Goal: Task Accomplishment & Management: Manage account settings

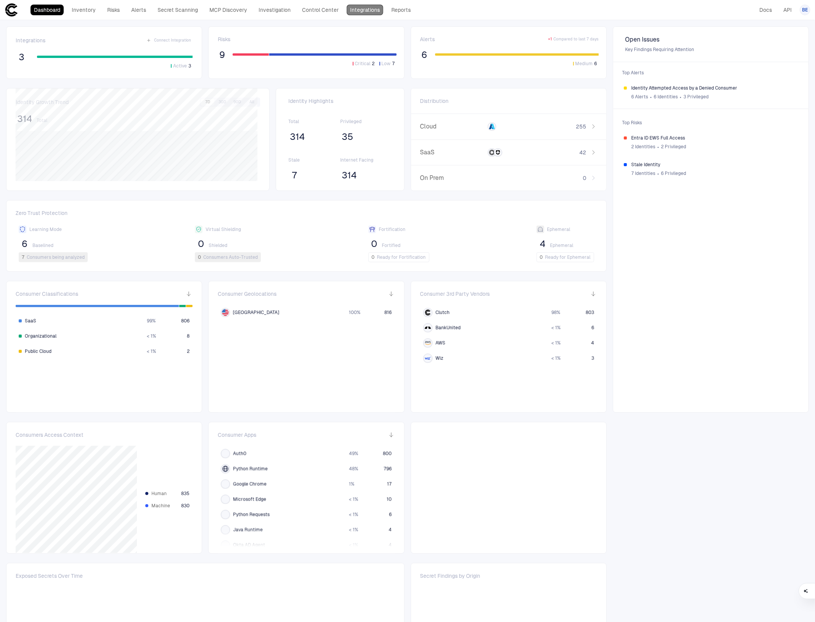
click at [355, 8] on link "Integrations" at bounding box center [365, 10] width 37 height 11
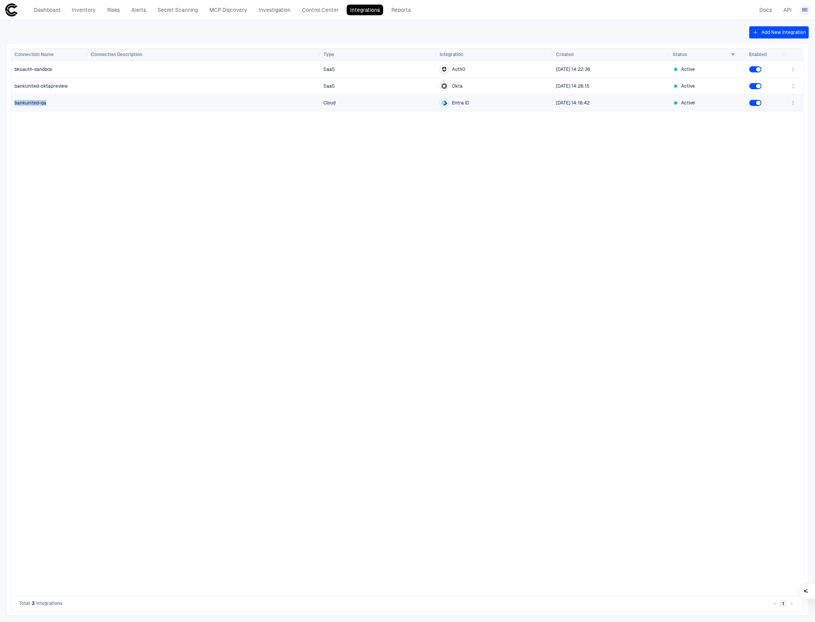
drag, startPoint x: 50, startPoint y: 104, endPoint x: 16, endPoint y: 104, distance: 34.3
click at [16, 104] on div "bankunited-qa" at bounding box center [49, 103] width 71 height 6
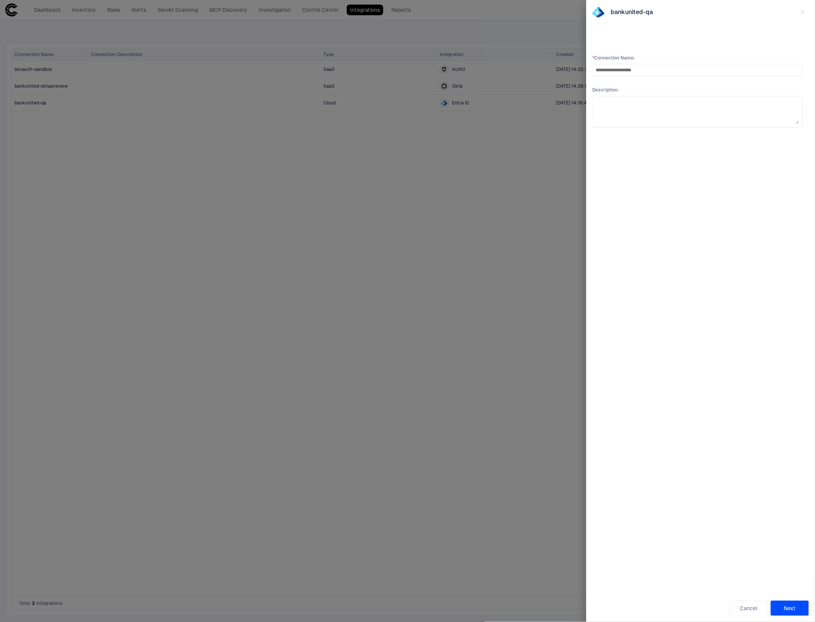
type input "**********"
click at [794, 608] on button "Next" at bounding box center [790, 608] width 38 height 15
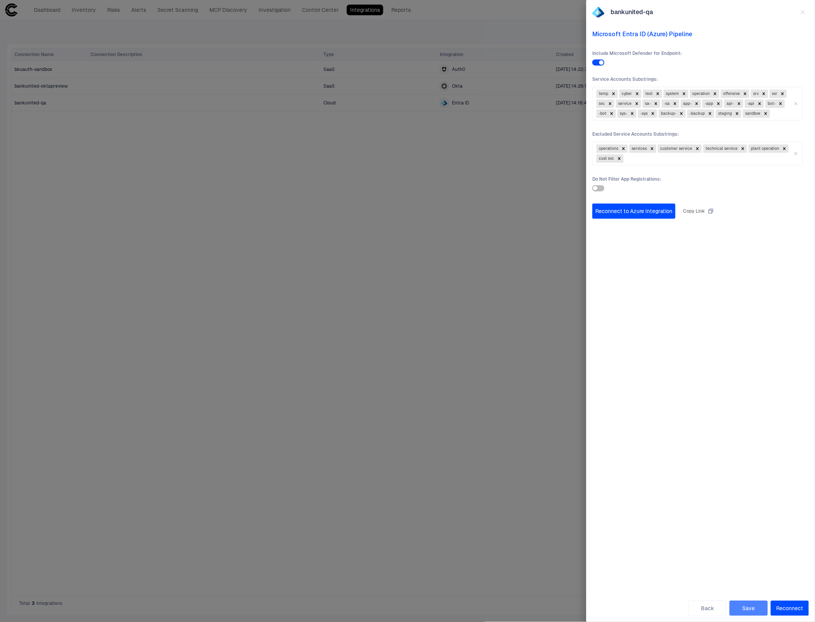
click at [751, 608] on button "Save" at bounding box center [749, 608] width 38 height 15
click at [790, 605] on button "Reconnect" at bounding box center [790, 608] width 38 height 15
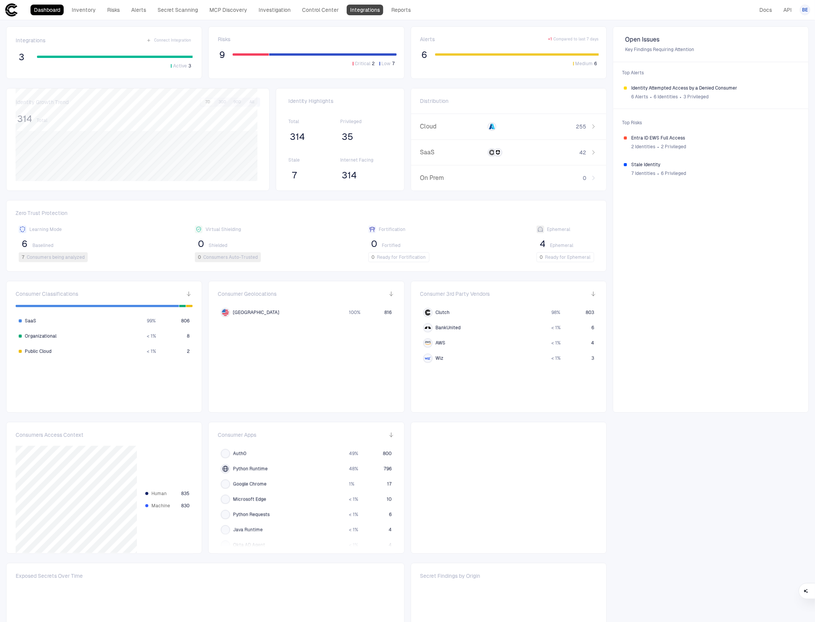
click at [360, 8] on link "Integrations" at bounding box center [365, 10] width 37 height 11
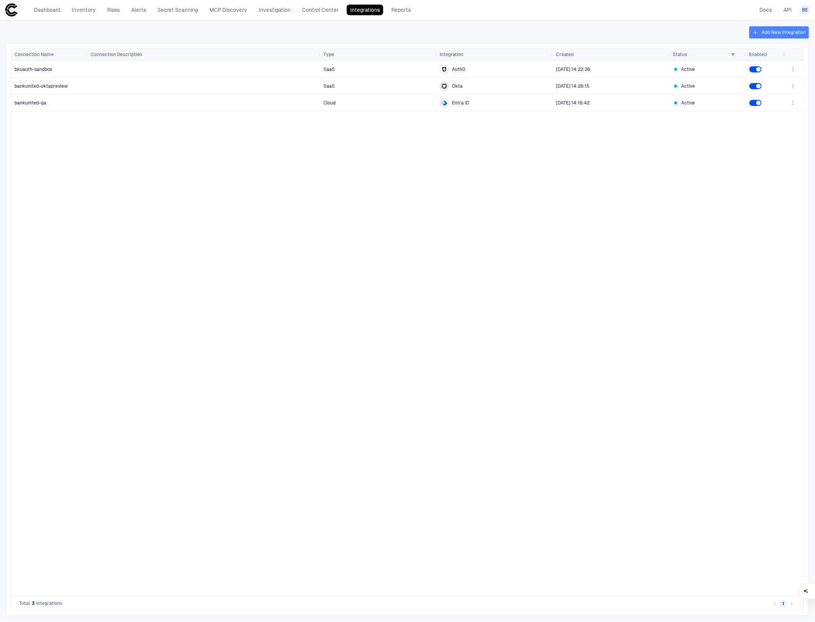
click at [783, 33] on button "Add New Integration" at bounding box center [778, 32] width 59 height 12
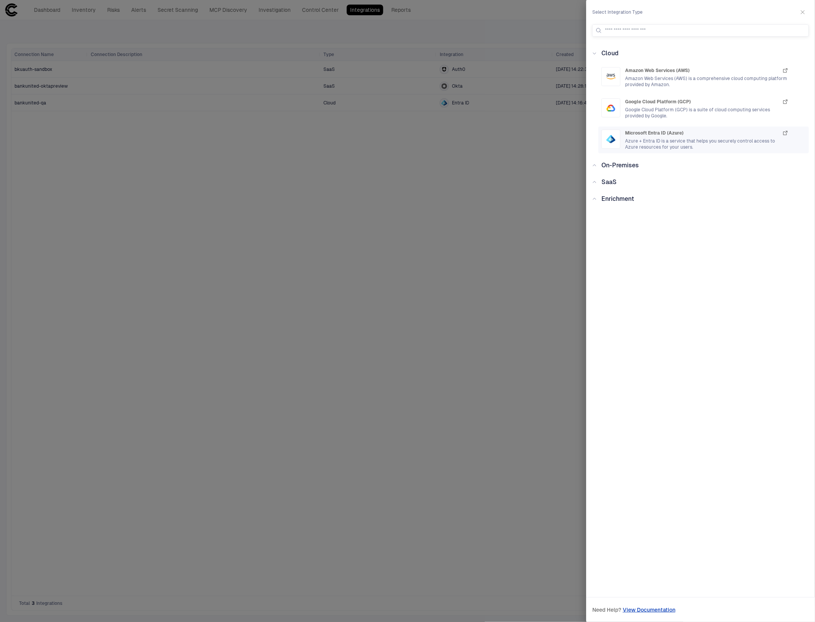
click at [652, 140] on span "Azure + Entra ID is a service that helps you securely control access to Azure r…" at bounding box center [707, 144] width 164 height 12
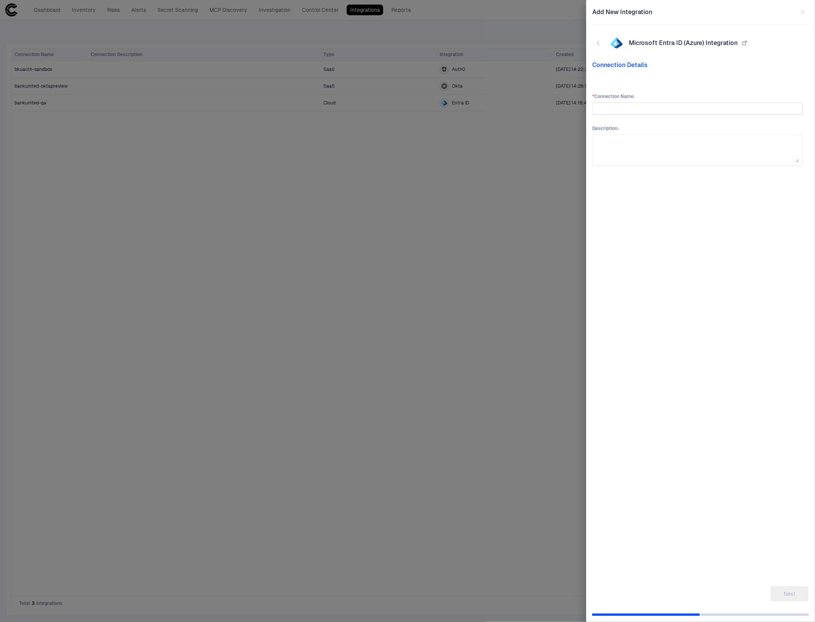
click at [648, 107] on input "text" at bounding box center [698, 108] width 204 height 11
type input "*****"
type input "**********"
click at [789, 593] on button "Next" at bounding box center [790, 594] width 38 height 15
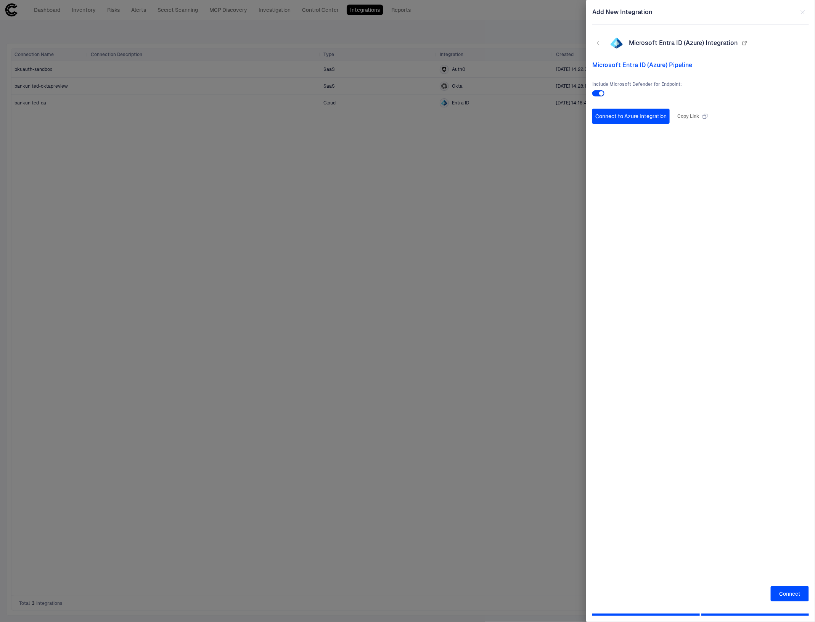
click at [699, 116] on div "Copy Link" at bounding box center [692, 116] width 31 height 6
click at [647, 113] on button "Connect to Azure Integration" at bounding box center [630, 116] width 77 height 15
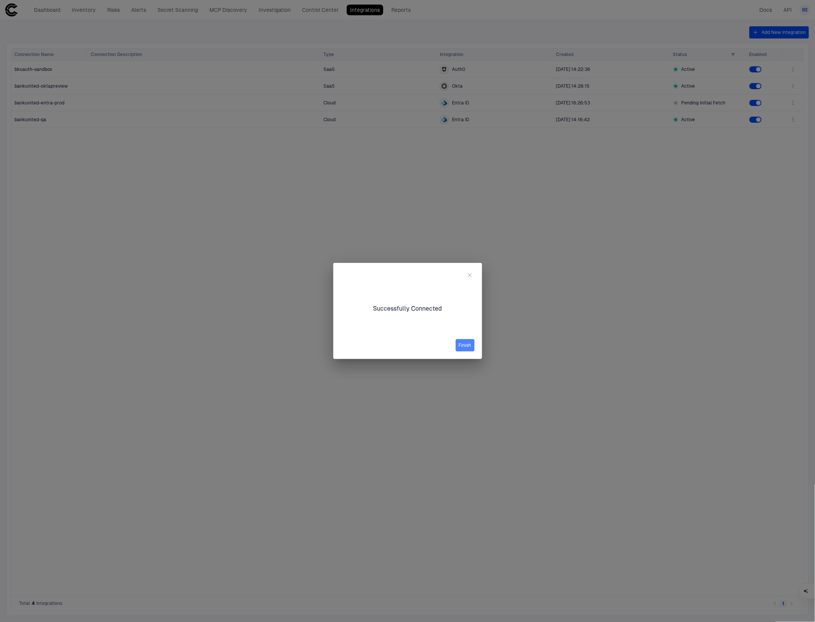
click at [466, 346] on button "Finish" at bounding box center [465, 345] width 19 height 12
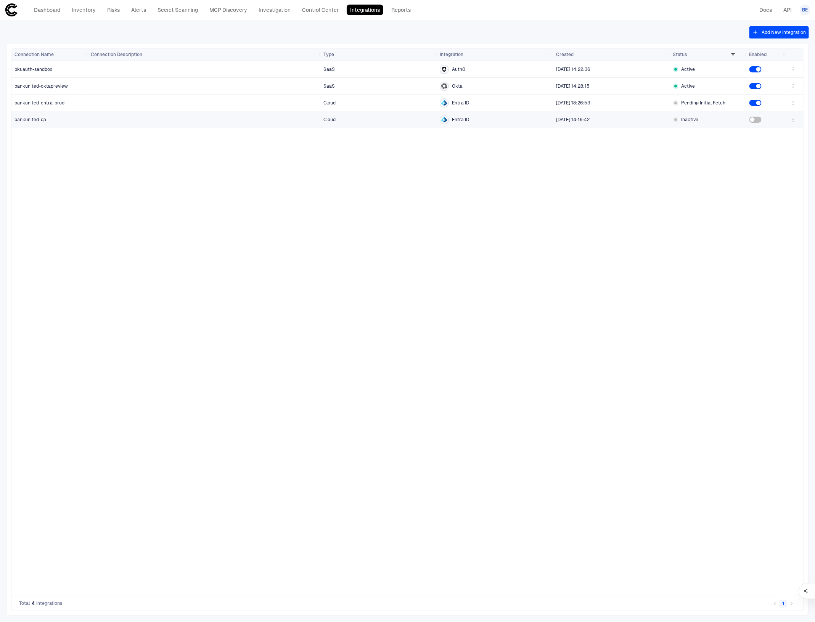
click at [795, 121] on icon "button" at bounding box center [793, 120] width 6 height 6
click at [769, 137] on li "Edit" at bounding box center [768, 137] width 51 height 12
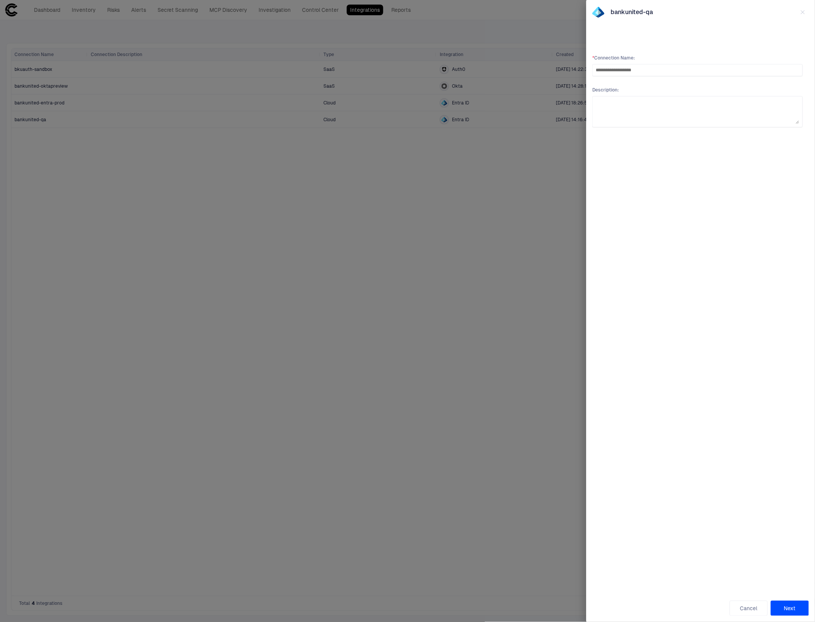
type input "**********"
click at [787, 604] on button "Next" at bounding box center [790, 608] width 38 height 15
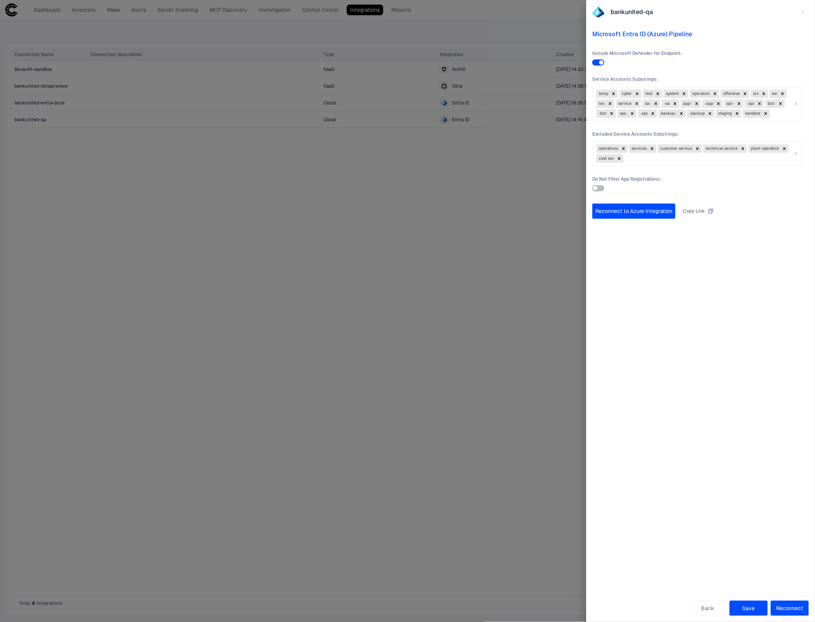
click at [753, 609] on button "Save" at bounding box center [749, 608] width 38 height 15
click at [780, 607] on button "Reconnect" at bounding box center [790, 608] width 38 height 15
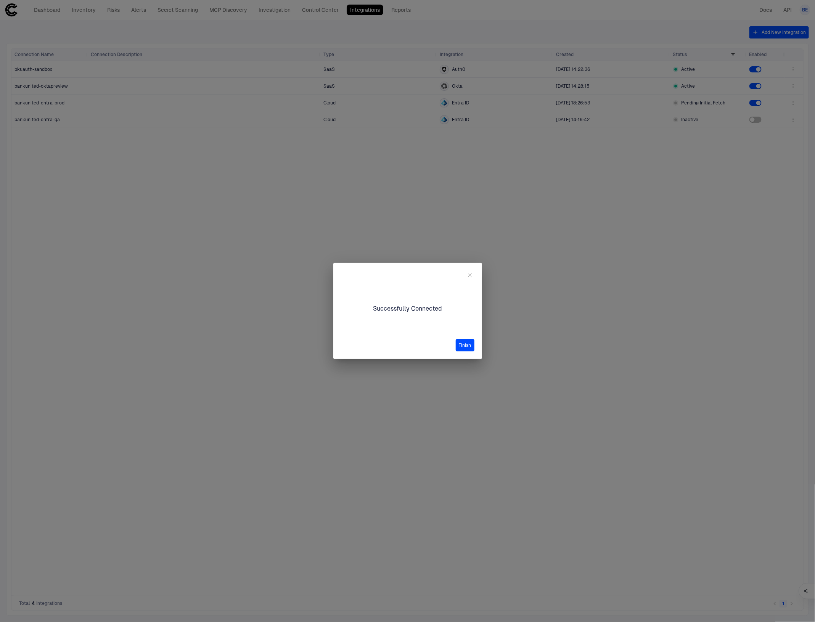
click at [466, 343] on button "Finish" at bounding box center [465, 345] width 19 height 12
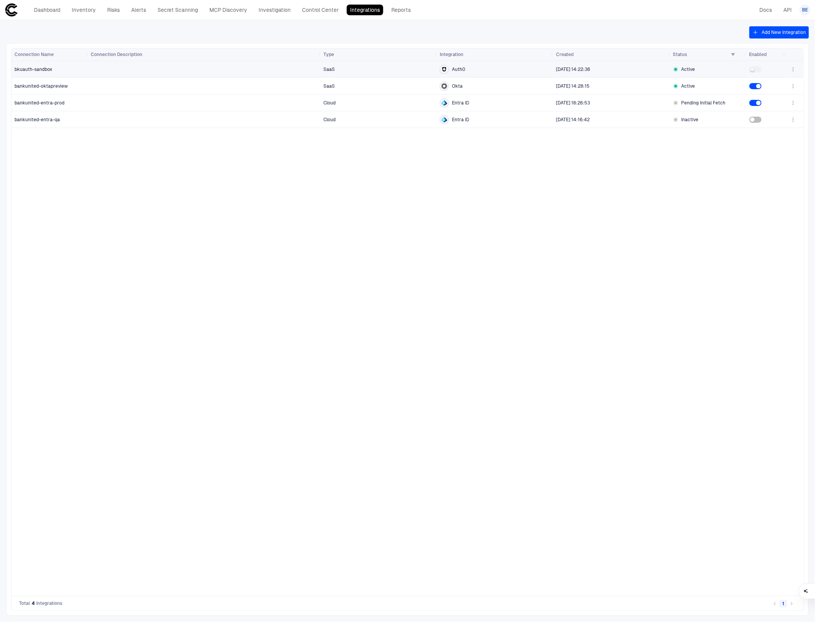
click at [796, 68] on icon "button" at bounding box center [793, 69] width 6 height 6
click at [765, 82] on li "Edit" at bounding box center [768, 87] width 51 height 12
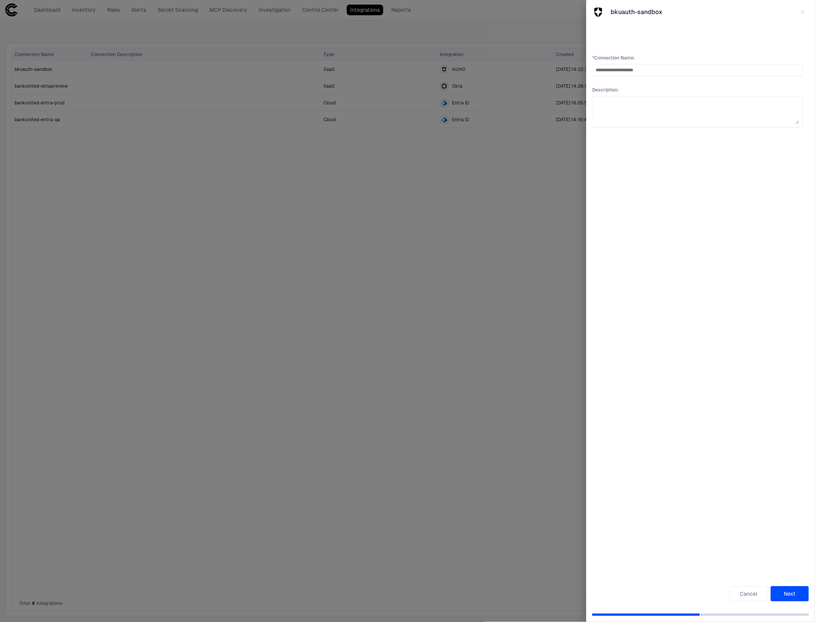
type input "**********"
click at [797, 600] on button "Next" at bounding box center [790, 594] width 38 height 15
click at [791, 594] on button "Save" at bounding box center [790, 594] width 38 height 15
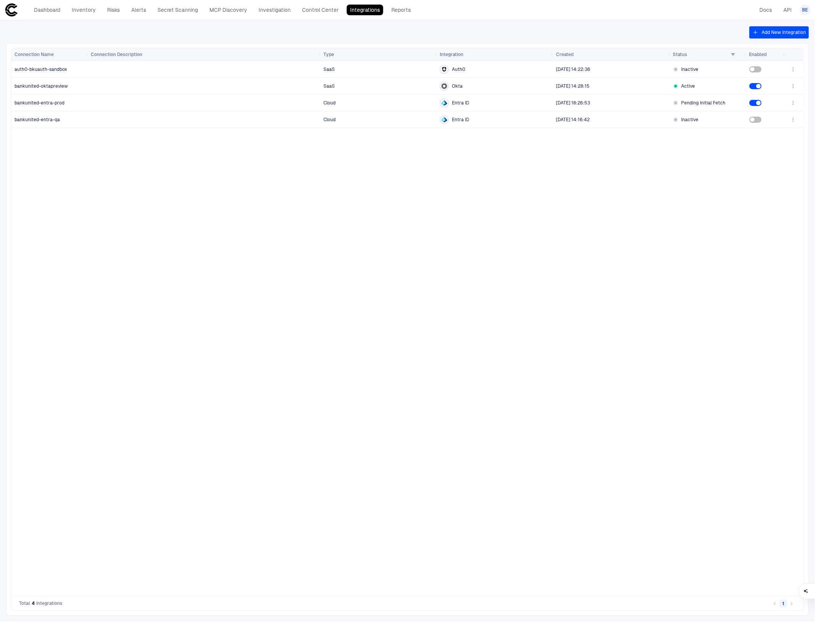
click at [604, 359] on div "SaaS Auth0 7/31/2025 14:22:36 Inactive SaaS Okta 7/31/2025 14:28:15 Active Clou…" at bounding box center [436, 328] width 697 height 535
click at [598, 318] on div "SaaS Auth0 7/31/2025 14:22:36 Active SaaS Okta 7/31/2025 14:28:15 Active Cloud …" at bounding box center [436, 328] width 697 height 535
click at [62, 100] on span "bankunited-entra-prod" at bounding box center [39, 103] width 50 height 6
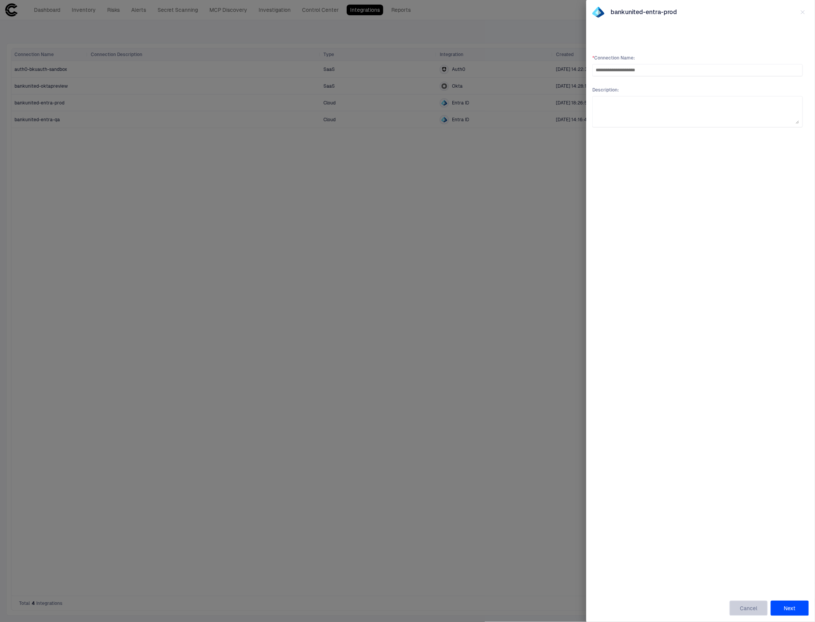
click at [746, 614] on button "Cancel" at bounding box center [749, 608] width 38 height 15
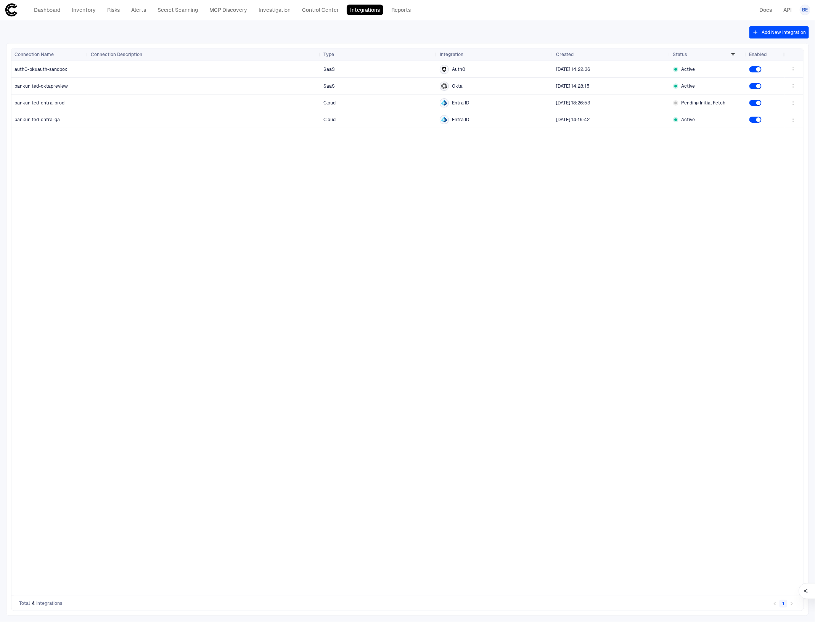
click at [448, 402] on div "SaaS Auth0 7/31/2025 14:22:36 Active SaaS Okta 7/31/2025 14:28:15 Active Cloud …" at bounding box center [436, 328] width 697 height 535
click at [654, 278] on div "SaaS Auth0 7/31/2025 14:22:36 Active SaaS Okta 7/31/2025 14:28:15 Active Cloud …" at bounding box center [436, 328] width 697 height 535
click at [805, 8] on span "BE" at bounding box center [805, 10] width 6 height 6
click at [771, 50] on span "Admin Settings" at bounding box center [767, 49] width 32 height 6
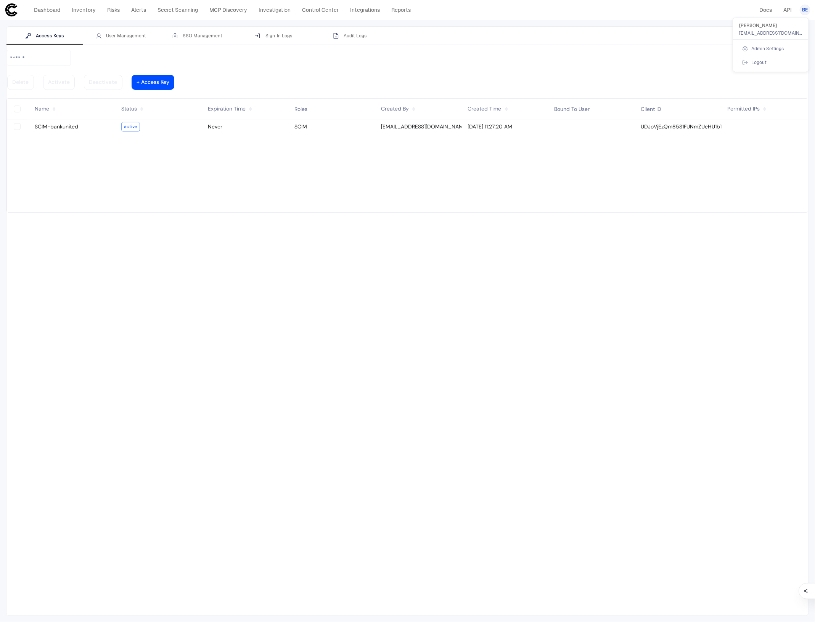
click at [41, 9] on div at bounding box center [407, 311] width 815 height 622
click at [44, 5] on link "Dashboard" at bounding box center [47, 10] width 33 height 11
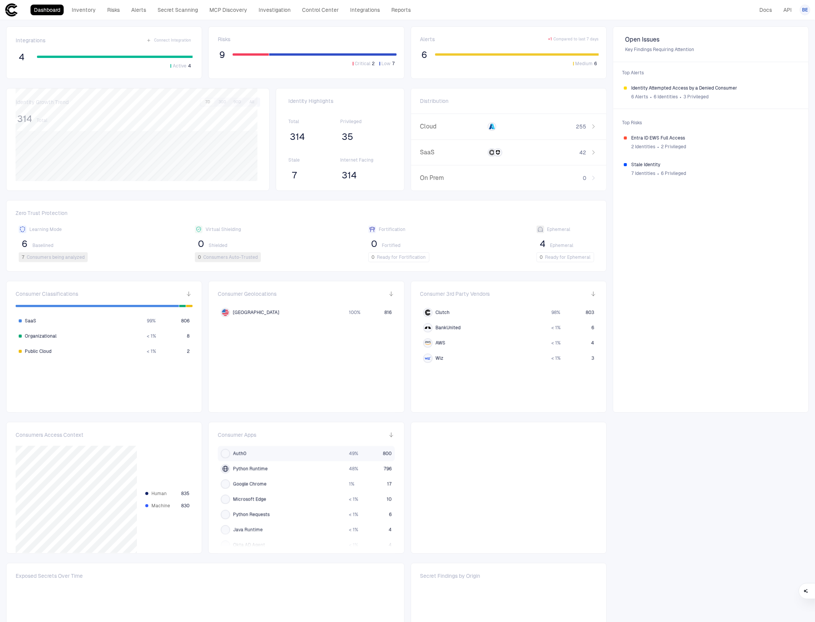
click at [246, 453] on div "Auth0" at bounding box center [282, 453] width 122 height 9
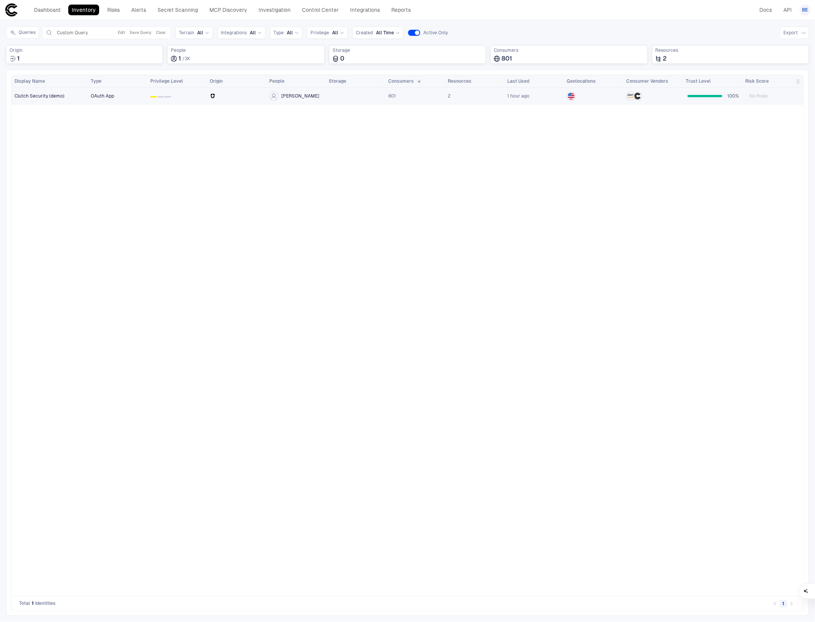
click at [56, 94] on span "Clutch Security (demo)" at bounding box center [39, 96] width 50 height 6
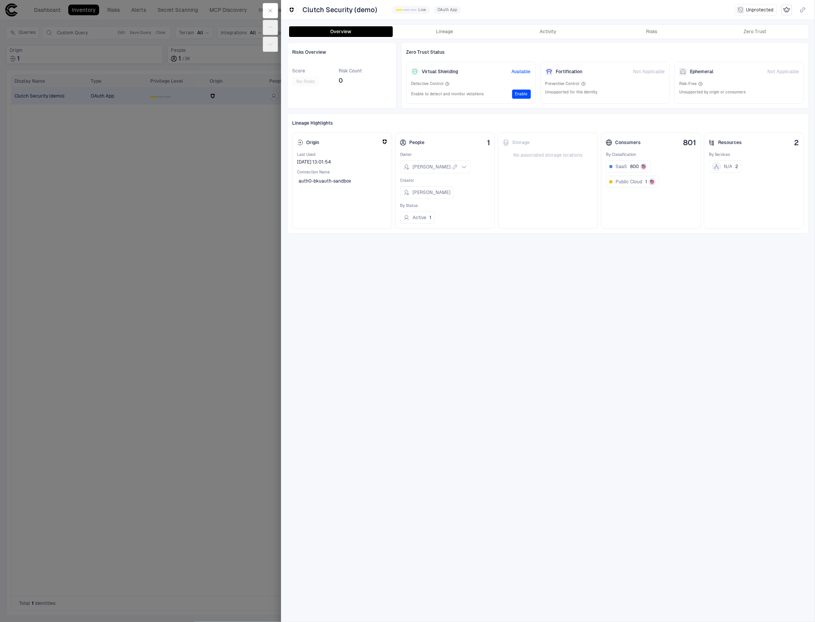
click at [244, 233] on div at bounding box center [407, 311] width 815 height 622
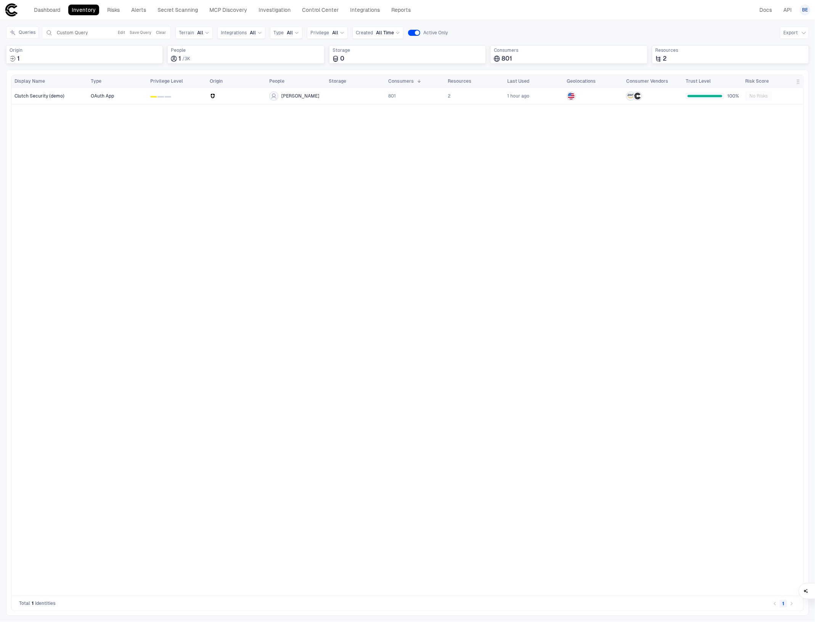
click at [45, 3] on div "Dashboard Inventory Risks Alerts Secret Scanning MCP Discovery Investigation Co…" at bounding box center [210, 10] width 410 height 14
click at [50, 8] on link "Dashboard" at bounding box center [47, 10] width 33 height 11
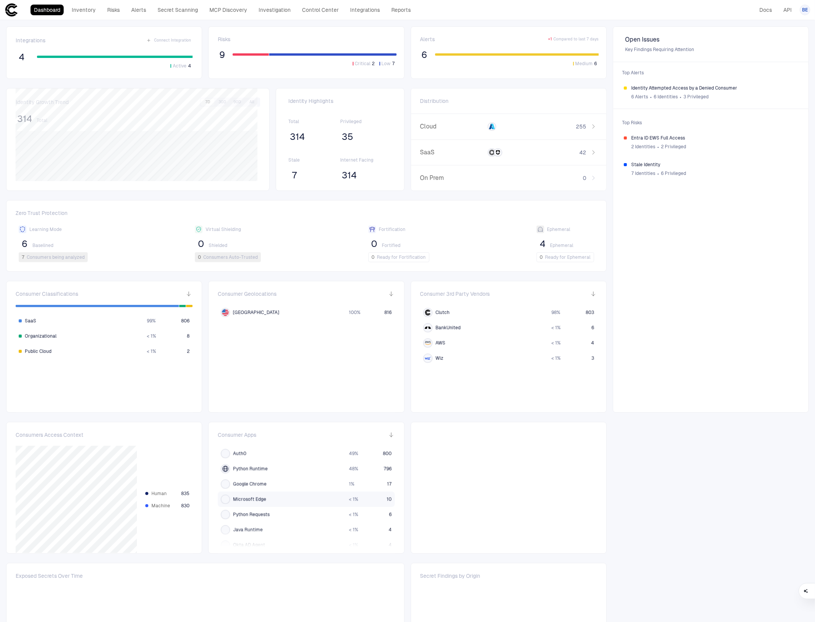
click at [259, 500] on span "Microsoft Edge" at bounding box center [249, 500] width 33 height 6
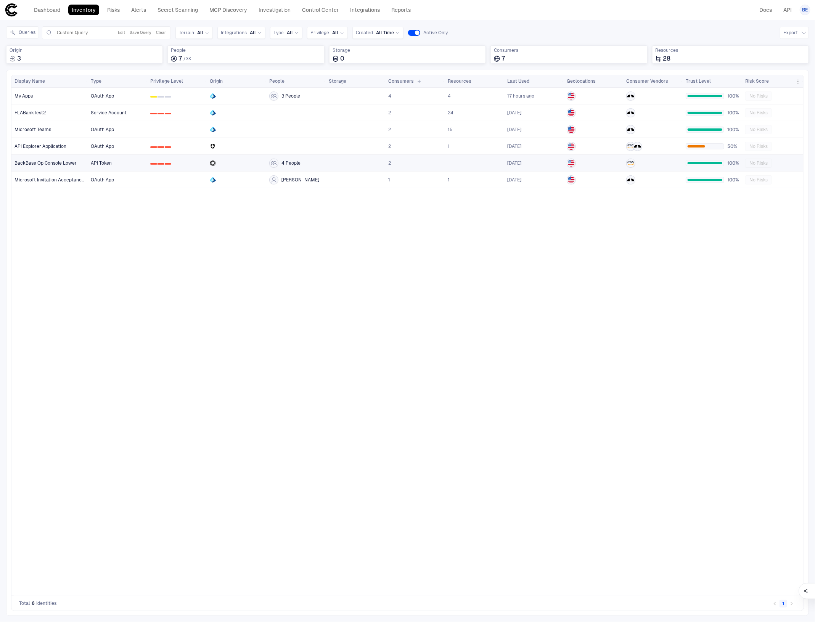
click at [66, 161] on span "BackBase Op Console Lower" at bounding box center [45, 163] width 62 height 6
click at [31, 92] on div "My Apps" at bounding box center [49, 96] width 71 height 16
click at [35, 145] on span "API Explorer Application" at bounding box center [40, 146] width 52 height 6
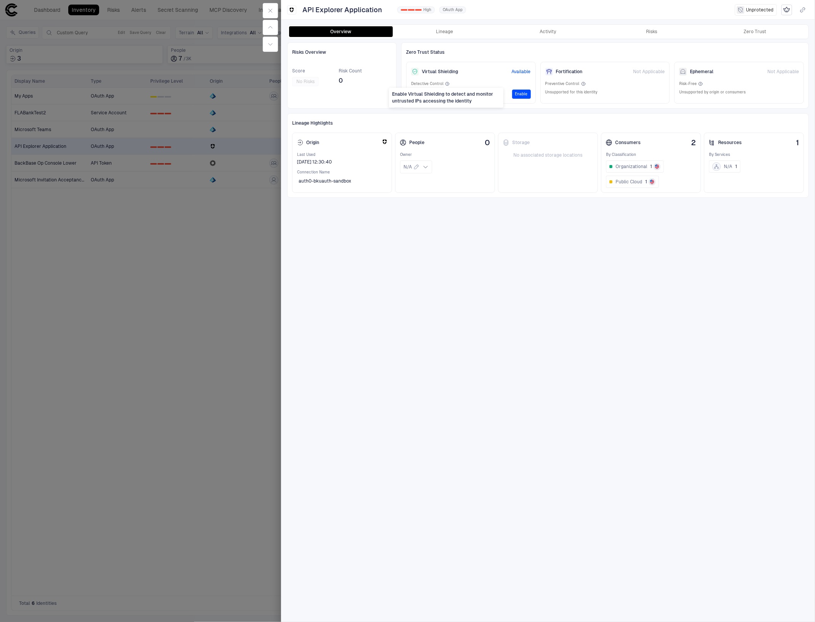
click at [445, 84] on icon at bounding box center [447, 84] width 5 height 5
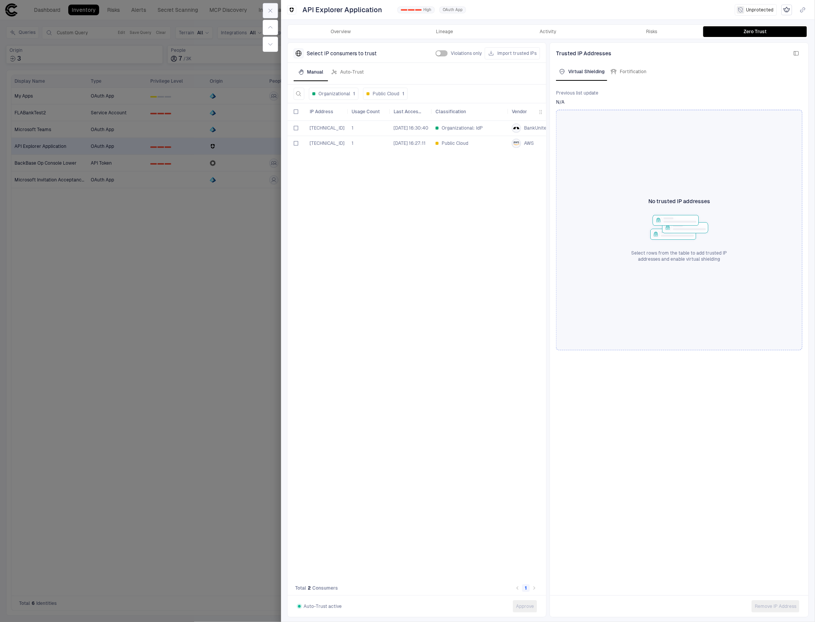
click at [273, 6] on button "button" at bounding box center [270, 10] width 15 height 15
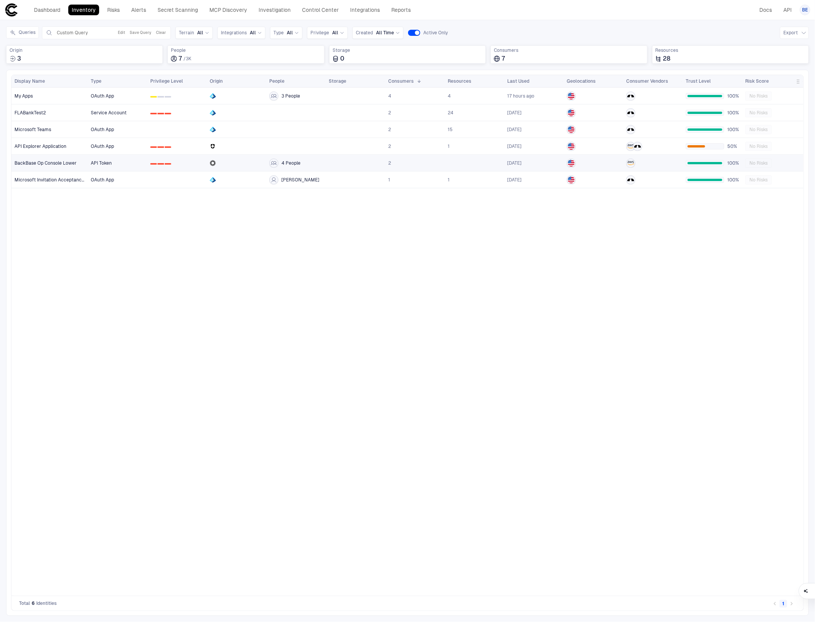
click at [53, 161] on span "BackBase Op Console Lower" at bounding box center [45, 163] width 62 height 6
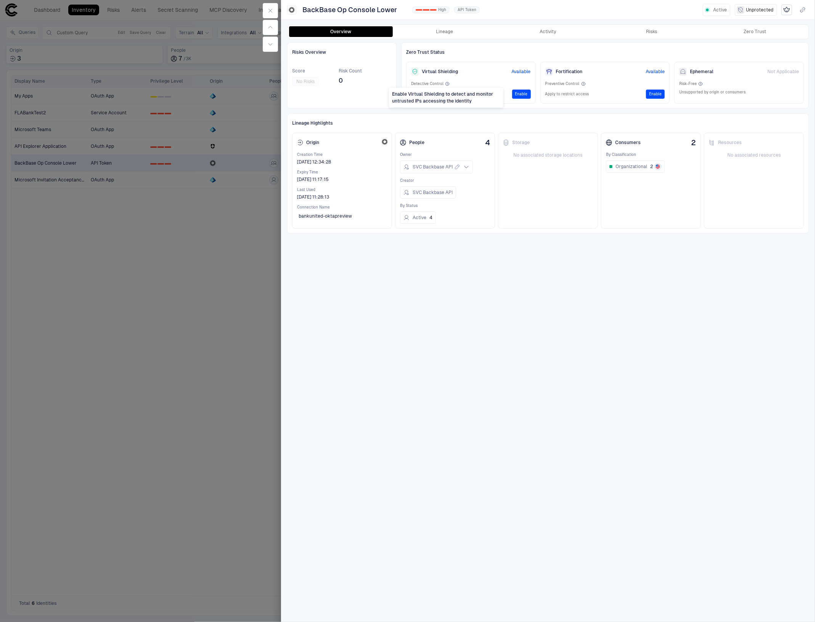
click at [446, 85] on span at bounding box center [446, 86] width 5 height 3
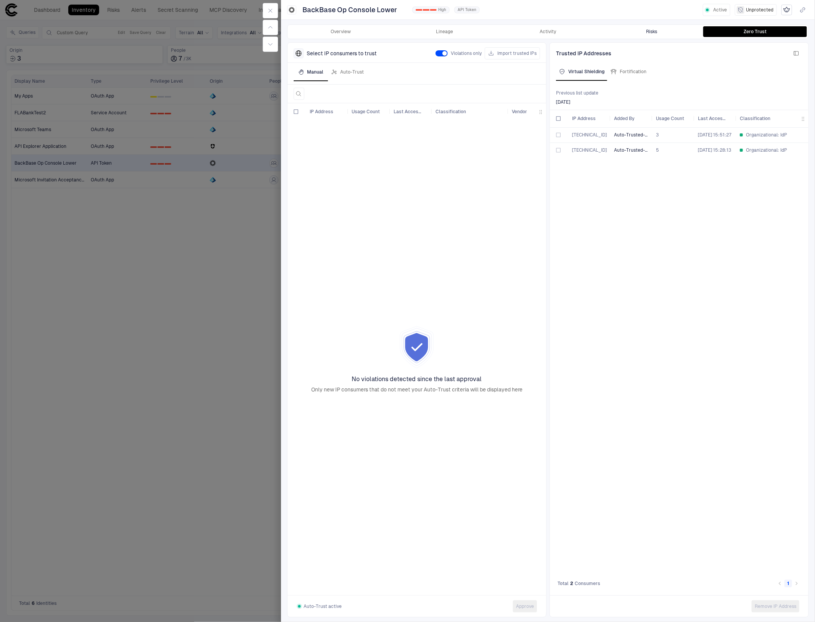
click at [630, 34] on button "Risks" at bounding box center [652, 31] width 104 height 11
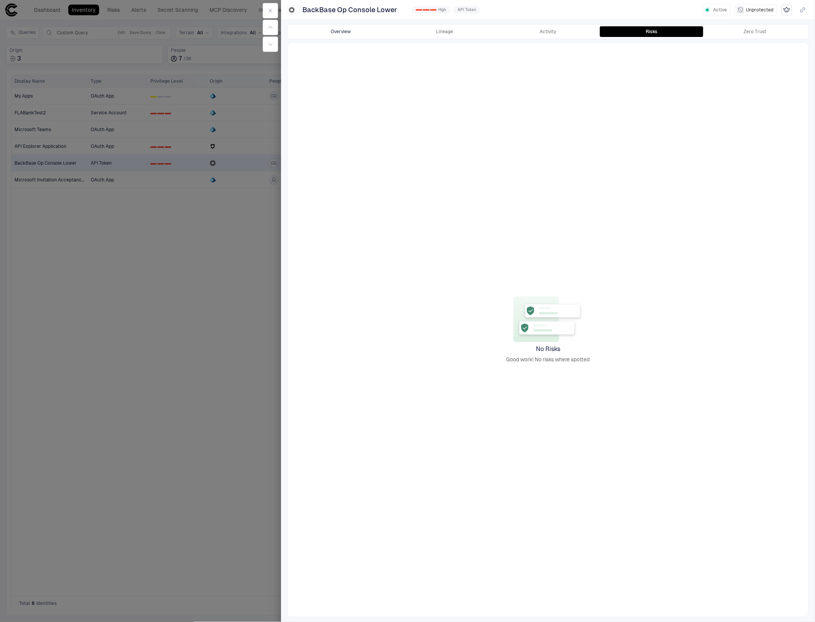
click at [335, 33] on button "Overview" at bounding box center [341, 31] width 104 height 11
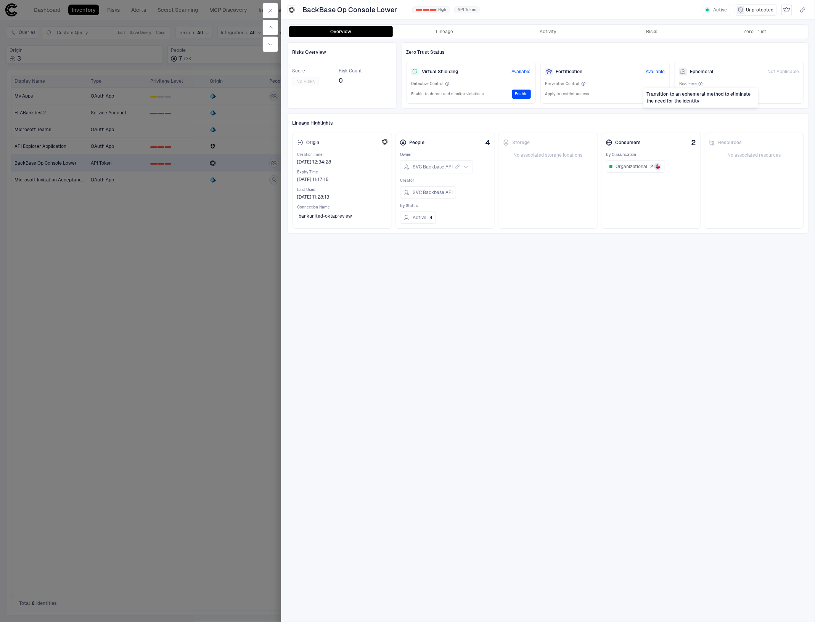
click at [699, 83] on icon at bounding box center [700, 83] width 3 height 3
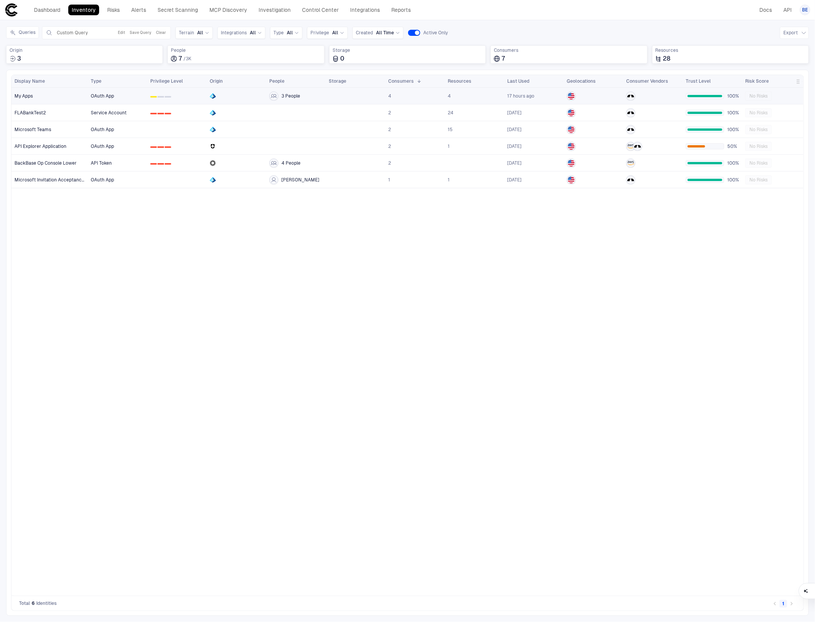
click at [24, 90] on div "My Apps" at bounding box center [49, 96] width 71 height 16
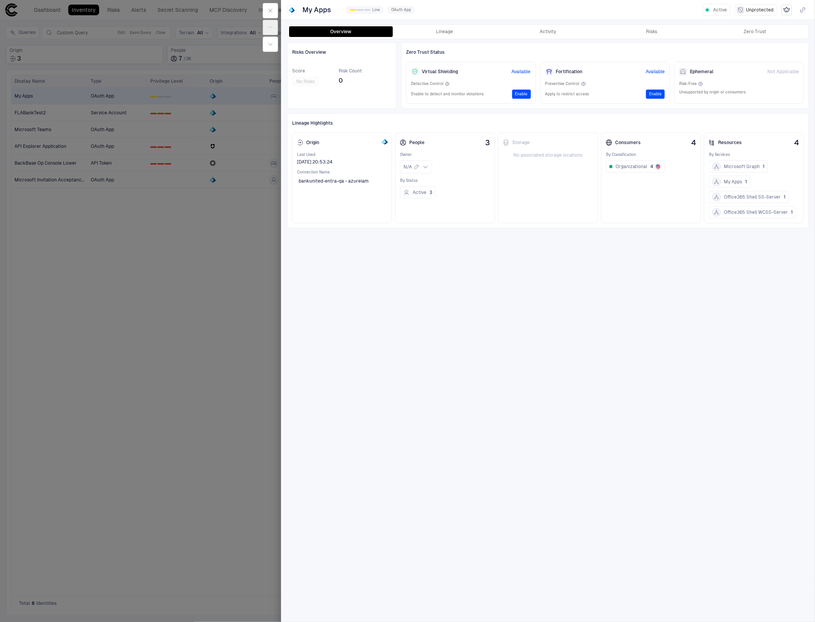
click at [523, 69] on span "Available" at bounding box center [521, 72] width 19 height 6
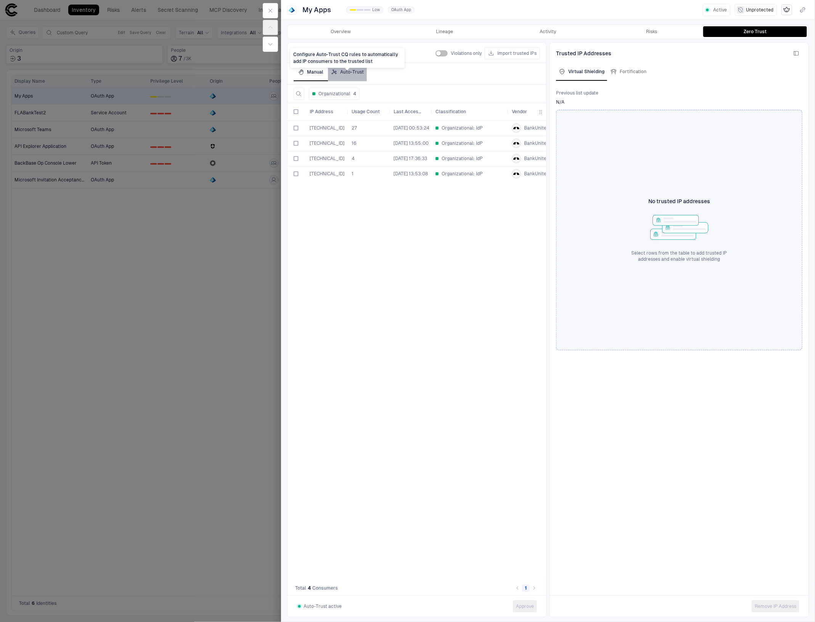
click at [353, 72] on div "Auto-Trust" at bounding box center [347, 72] width 33 height 6
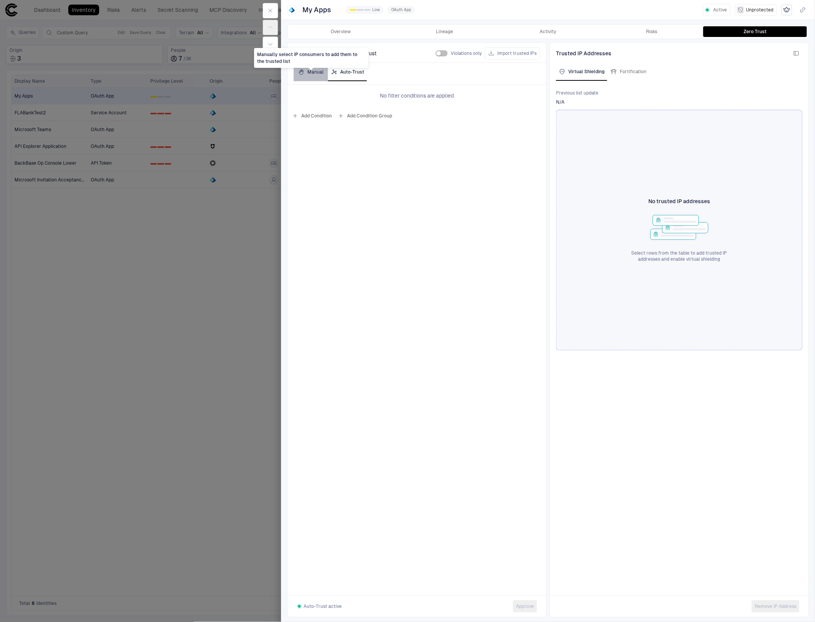
click at [306, 72] on div "Manual" at bounding box center [310, 72] width 25 height 6
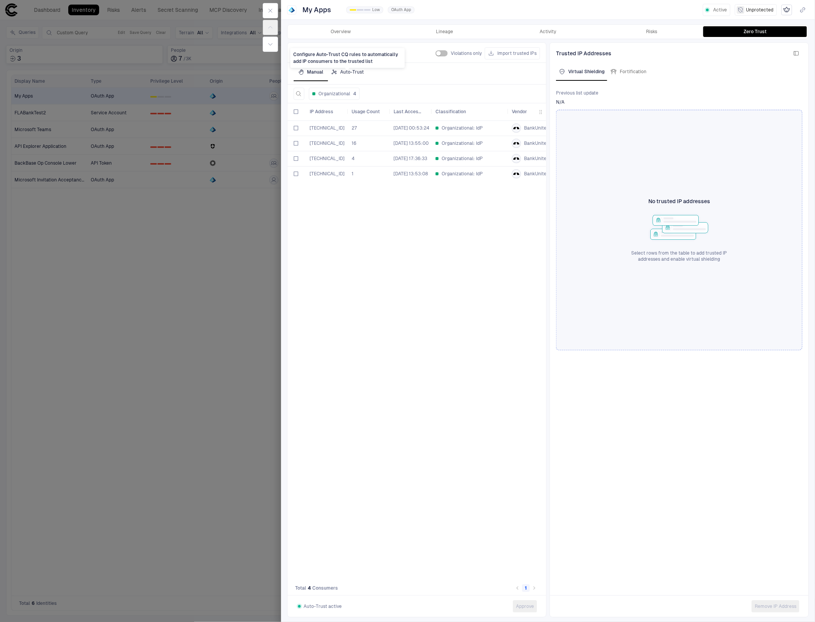
click at [351, 71] on div "Auto-Trust" at bounding box center [347, 72] width 33 height 6
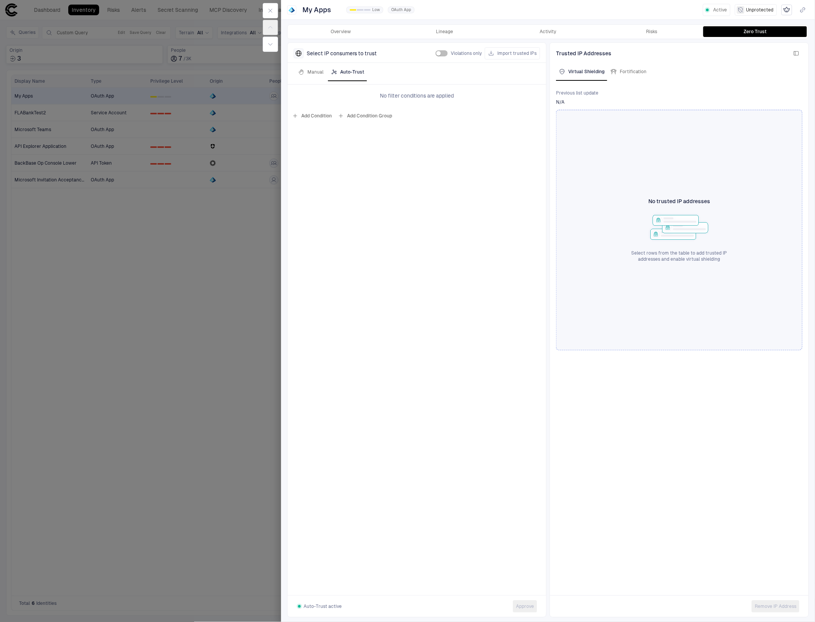
click at [308, 115] on button "Add Condition" at bounding box center [312, 116] width 43 height 12
click at [361, 90] on div "User Agent: App" at bounding box center [341, 94] width 42 height 8
click at [346, 179] on span "IP Address" at bounding box center [334, 181] width 23 height 6
click at [445, 95] on input "text" at bounding box center [442, 93] width 46 height 11
click at [355, 116] on button "Add Condition Group" at bounding box center [364, 115] width 57 height 12
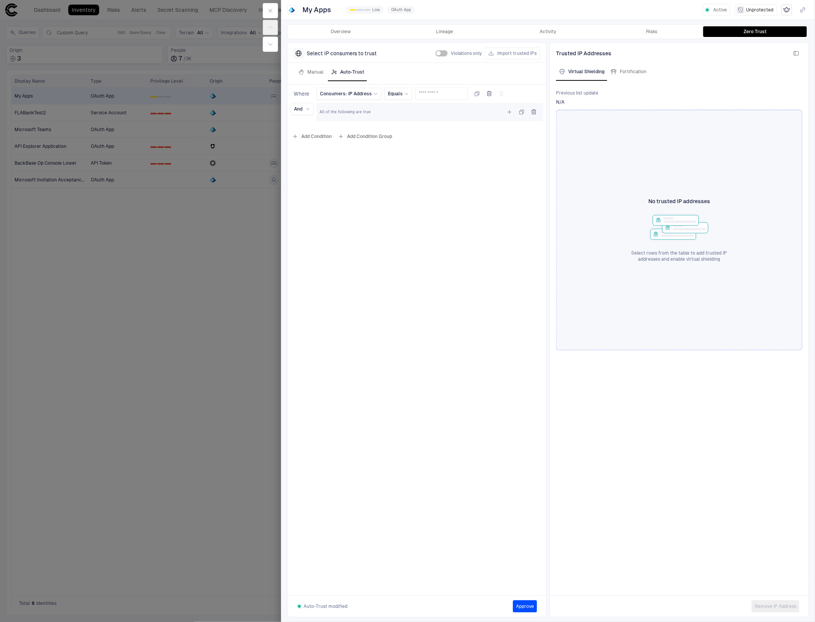
click at [492, 95] on icon "button" at bounding box center [489, 93] width 4 height 5
click at [348, 93] on div "All of the following are true" at bounding box center [430, 97] width 220 height 12
click at [508, 96] on icon "button" at bounding box center [509, 97] width 6 height 6
click at [441, 179] on div "Where All of the following are true Add Condition Add Condition Group Add Condi…" at bounding box center [417, 340] width 259 height 511
click at [506, 50] on label "Import trusted IPs" at bounding box center [516, 53] width 39 height 6
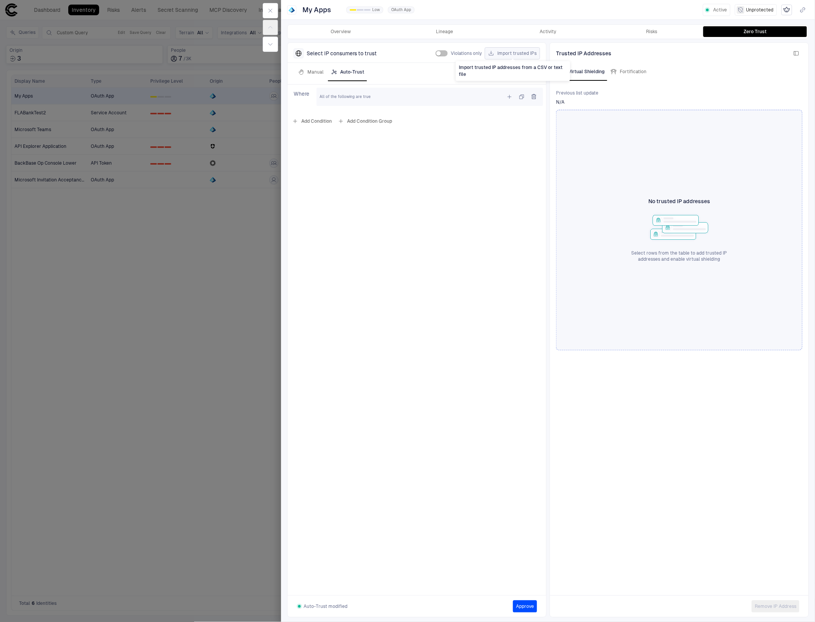
click at [0, 0] on input "Import trusted IPs" at bounding box center [0, 0] width 0 height 0
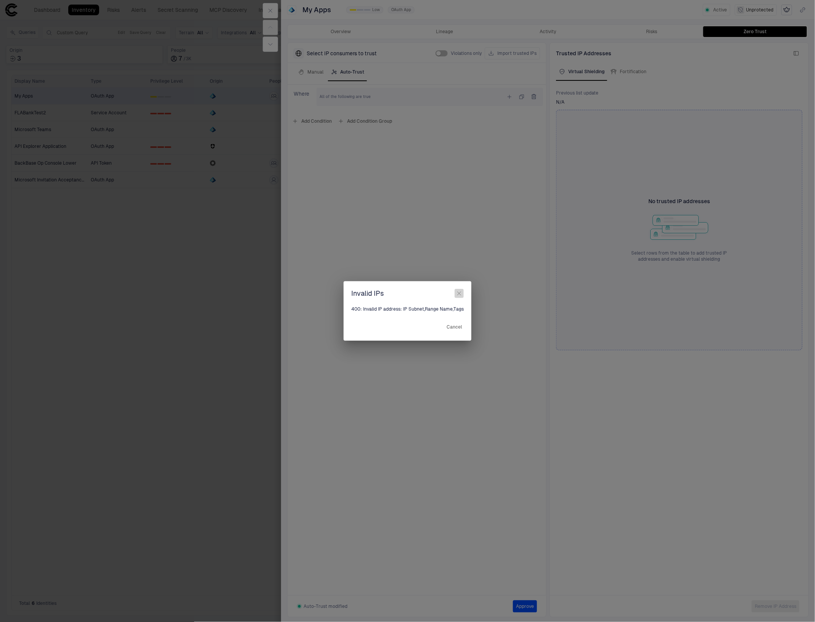
click at [462, 293] on button "button" at bounding box center [459, 293] width 9 height 9
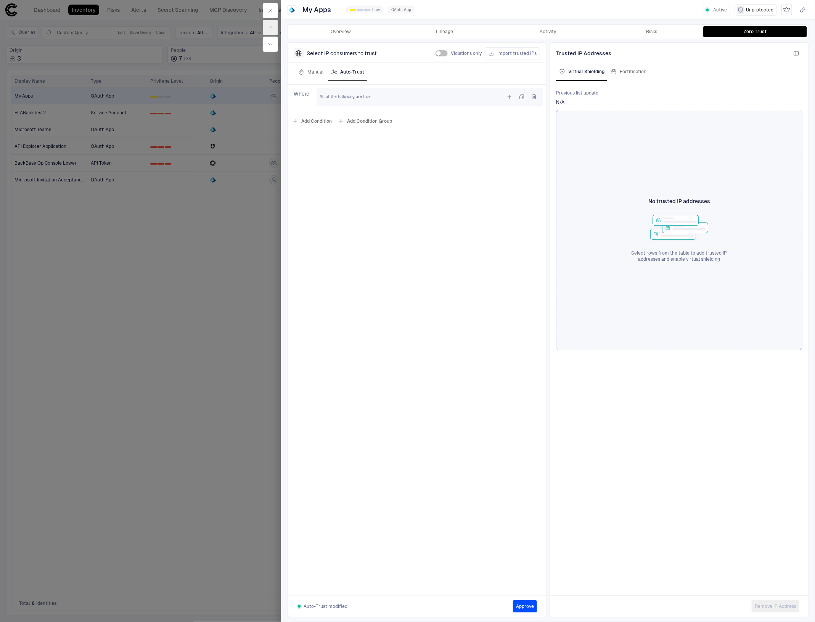
click at [366, 493] on div "Where All of the following are true Add Condition Add Condition Group" at bounding box center [417, 340] width 259 height 511
click at [529, 52] on label "Import trusted IPs" at bounding box center [516, 53] width 39 height 6
click at [0, 0] on input "Import trusted IPs" at bounding box center [0, 0] width 0 height 0
click at [396, 100] on div "All of the following are true" at bounding box center [430, 97] width 220 height 12
click at [520, 54] on label "Import trusted IPs" at bounding box center [516, 53] width 39 height 6
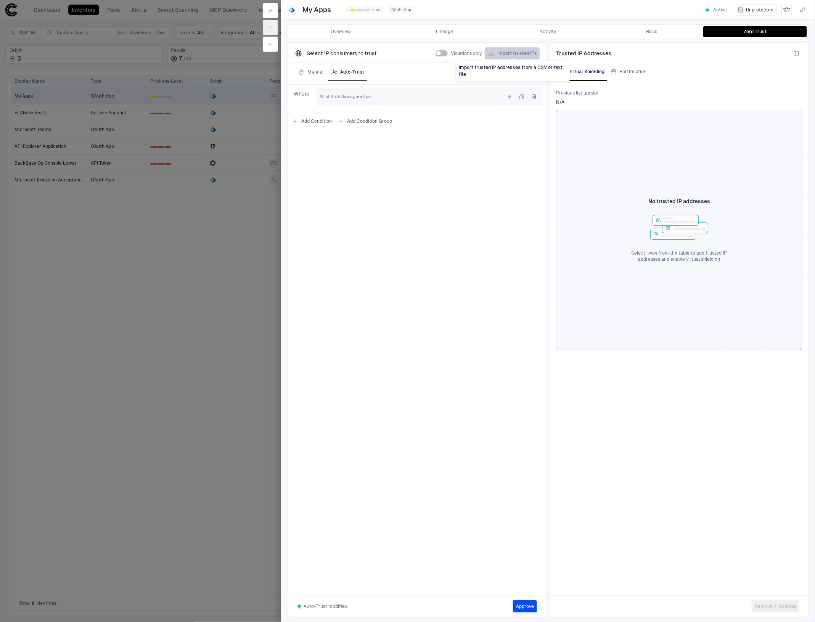
click at [0, 0] on input "Import trusted IPs" at bounding box center [0, 0] width 0 height 0
click at [346, 73] on div "Auto-Trust" at bounding box center [347, 72] width 33 height 6
click at [316, 71] on div "Manual" at bounding box center [310, 72] width 25 height 6
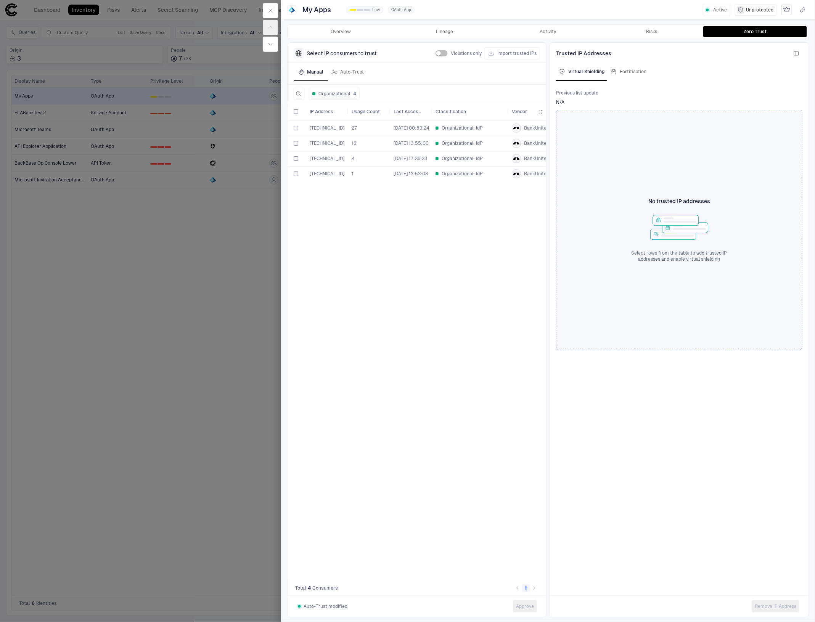
click at [192, 334] on div at bounding box center [407, 311] width 815 height 622
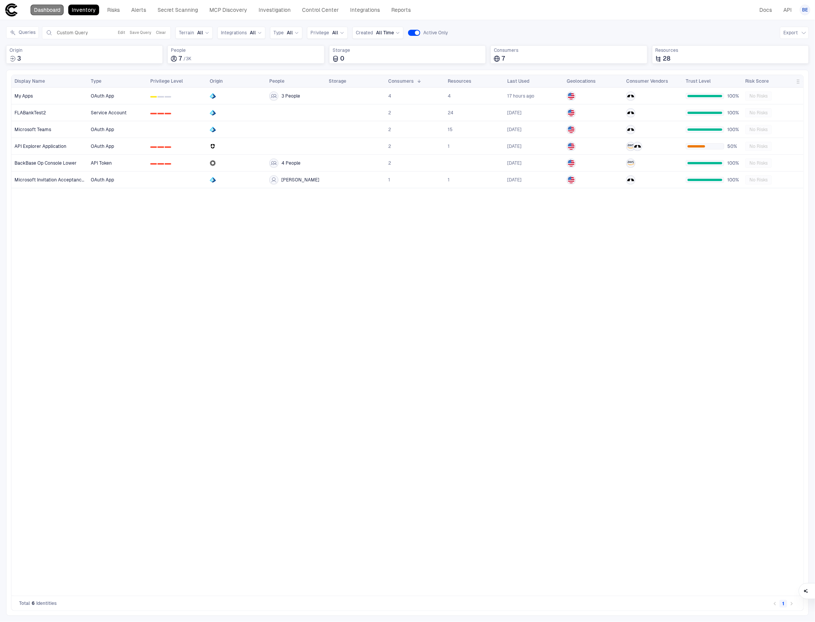
click at [46, 7] on link "Dashboard" at bounding box center [47, 10] width 33 height 11
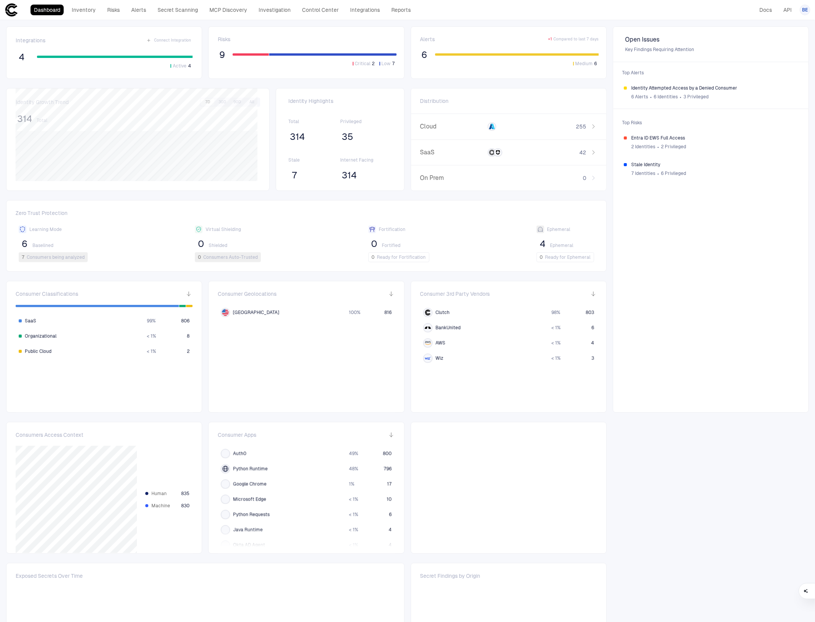
click at [115, 52] on div "4 Active 4" at bounding box center [104, 60] width 177 height 18
click at [173, 38] on span "Connect Integration" at bounding box center [172, 40] width 37 height 5
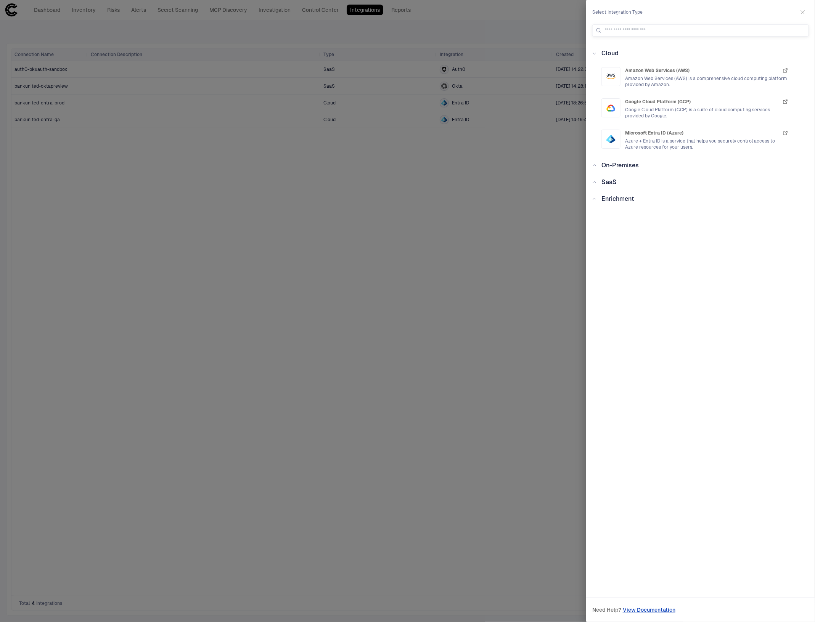
click at [596, 201] on icon at bounding box center [594, 199] width 5 height 5
click at [596, 185] on div "SaaS" at bounding box center [700, 182] width 217 height 9
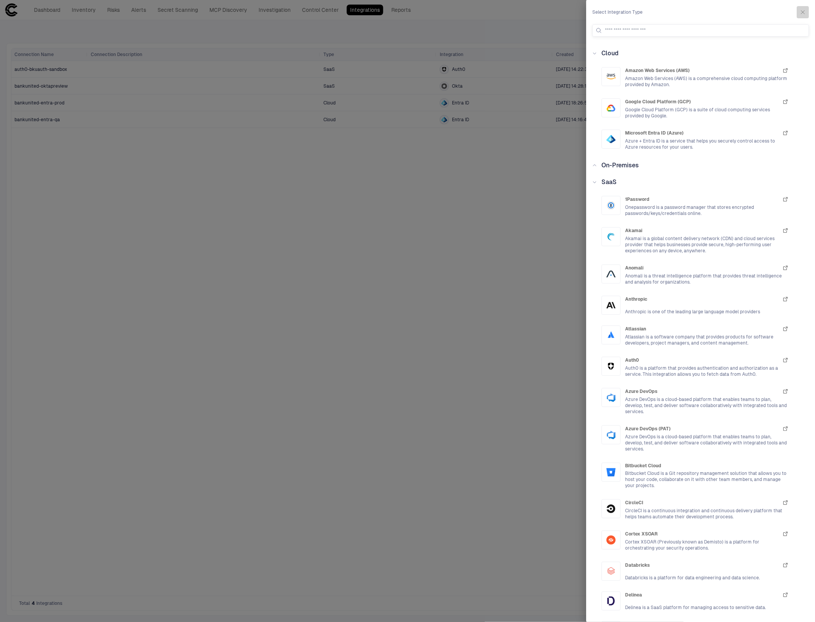
click at [800, 10] on icon "button" at bounding box center [803, 12] width 6 height 6
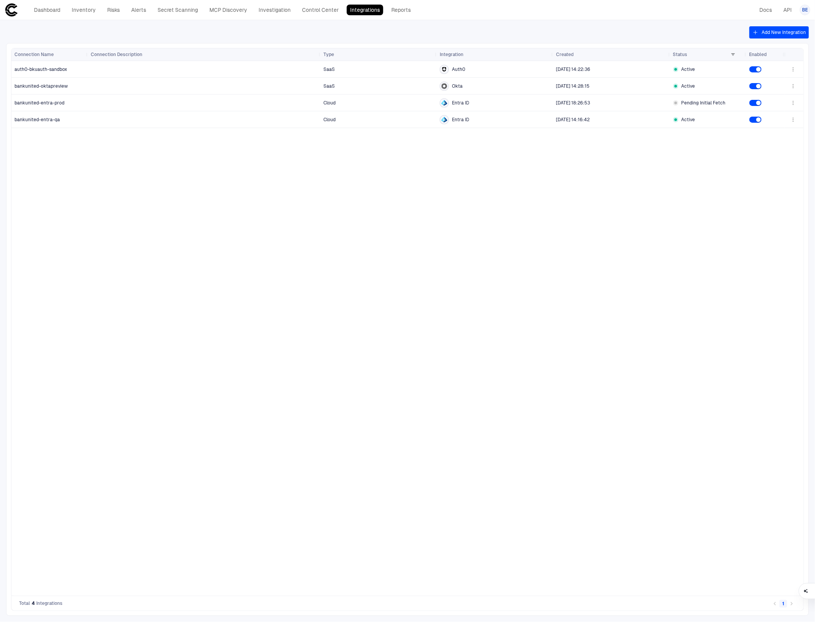
drag, startPoint x: 172, startPoint y: 277, endPoint x: 165, endPoint y: 277, distance: 7.2
click at [172, 277] on div "SaaS Auth0 7/31/2025 14:22:36 Active SaaS Okta 7/31/2025 14:28:15 Active Cloud …" at bounding box center [436, 328] width 697 height 535
click at [766, 32] on button "Add New Integration" at bounding box center [778, 32] width 59 height 12
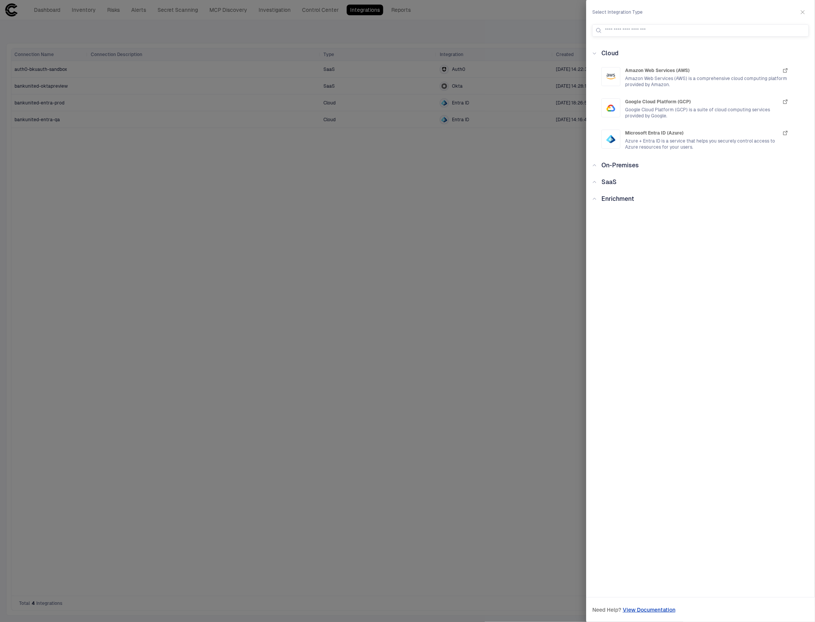
click at [595, 201] on icon at bounding box center [594, 199] width 5 height 5
click at [596, 179] on div "SaaS" at bounding box center [700, 182] width 217 height 9
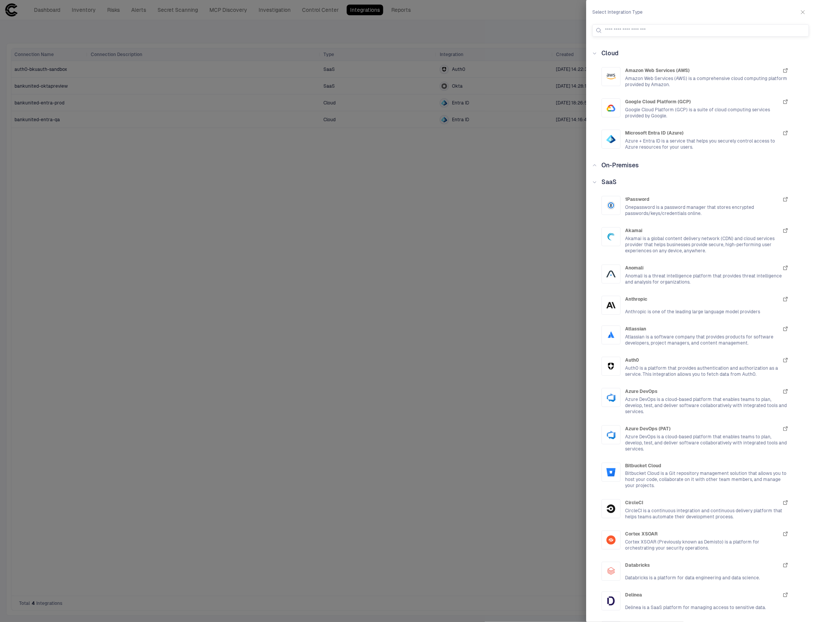
scroll to position [48, 0]
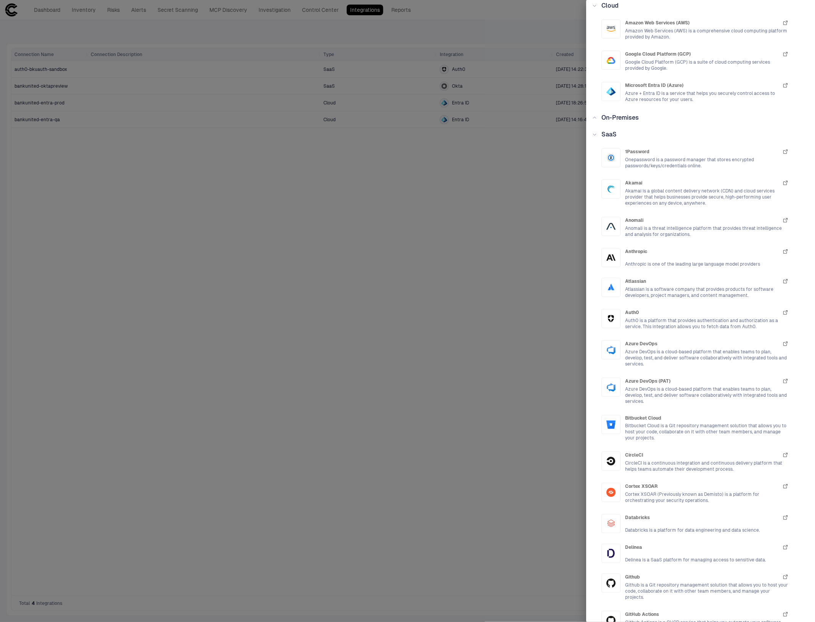
click at [595, 115] on div "On-Premises" at bounding box center [700, 117] width 217 height 9
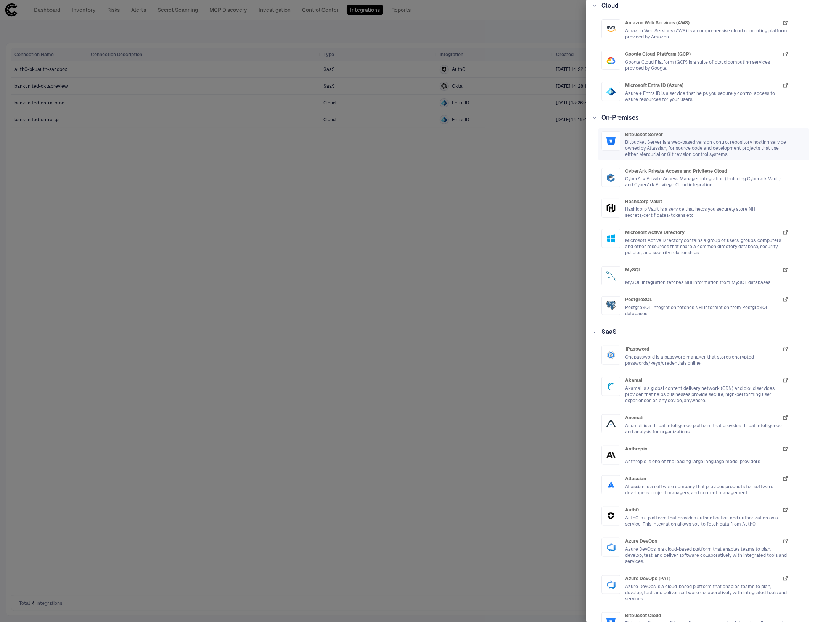
scroll to position [0, 0]
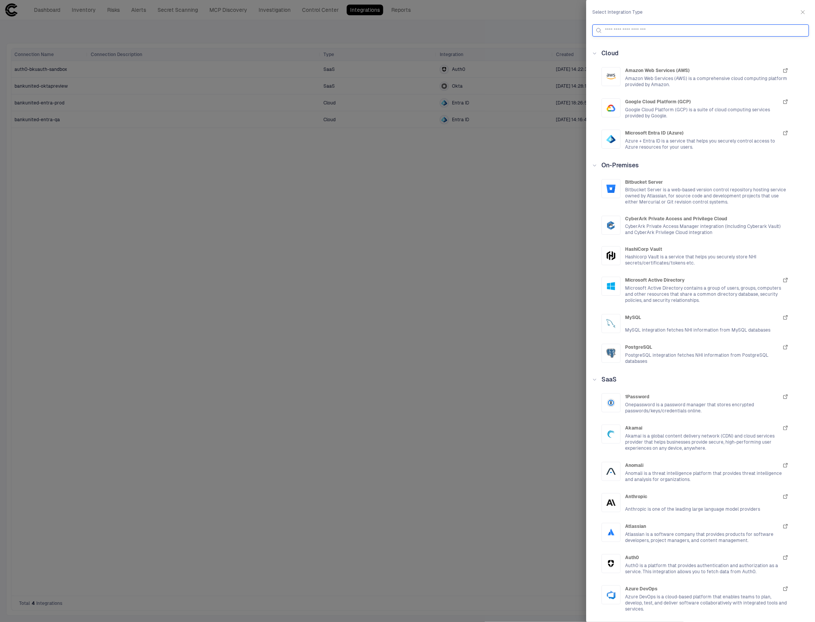
click at [673, 29] on input at bounding box center [705, 30] width 201 height 11
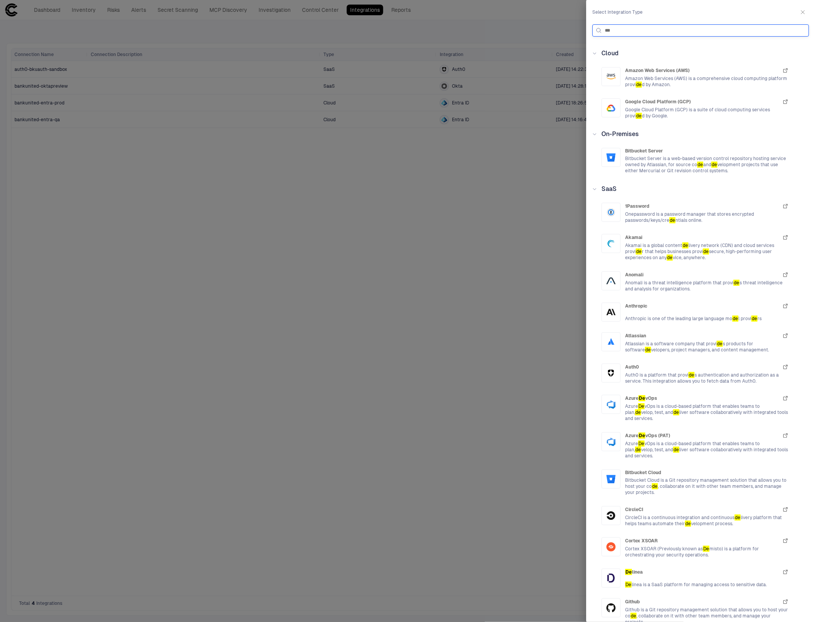
type input "****"
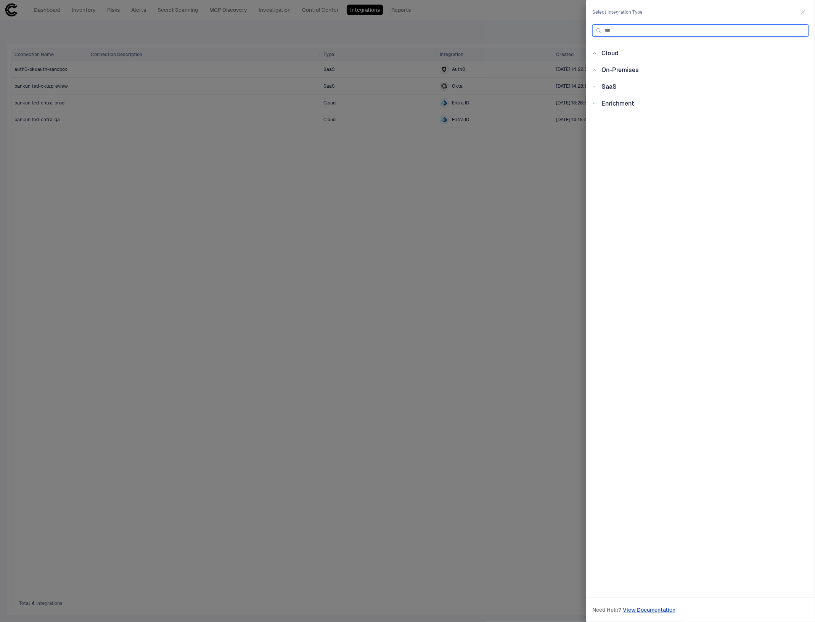
type input "****"
click at [804, 10] on icon "button" at bounding box center [803, 12] width 6 height 6
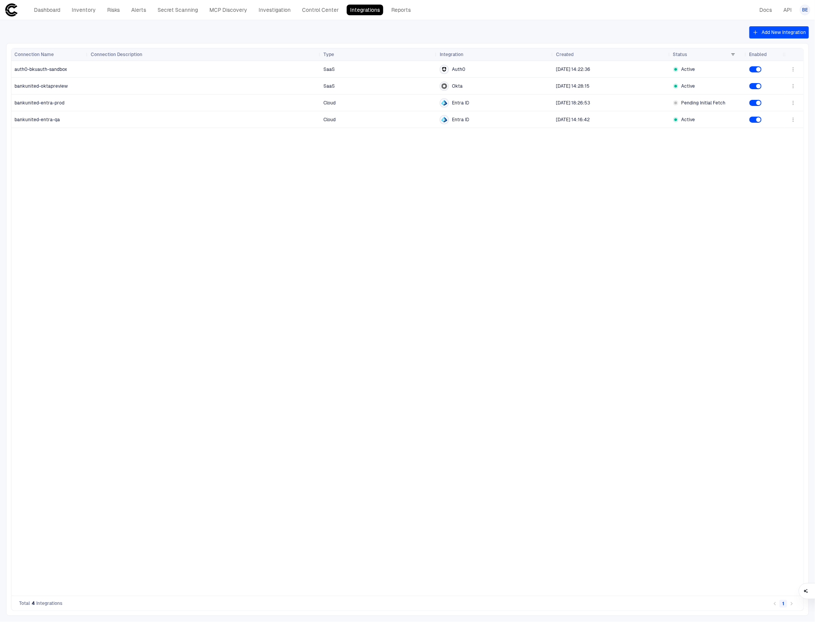
click at [178, 254] on div "SaaS Auth0 7/31/2025 14:22:36 Active SaaS Okta 7/31/2025 14:28:15 Active Cloud …" at bounding box center [436, 328] width 697 height 535
click at [42, 98] on div "bankunited-entra-prod" at bounding box center [49, 103] width 71 height 16
click at [765, 10] on link "Docs" at bounding box center [765, 10] width 19 height 11
